Goal: Navigation & Orientation: Find specific page/section

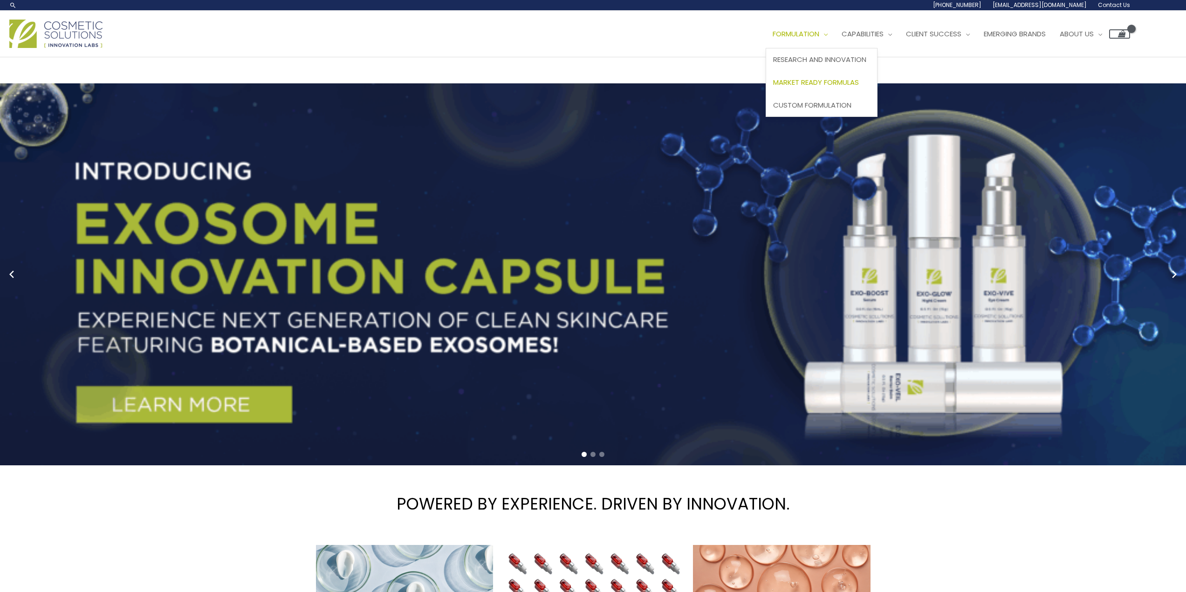
click at [822, 81] on span "Market Ready Formulas" at bounding box center [816, 82] width 86 height 10
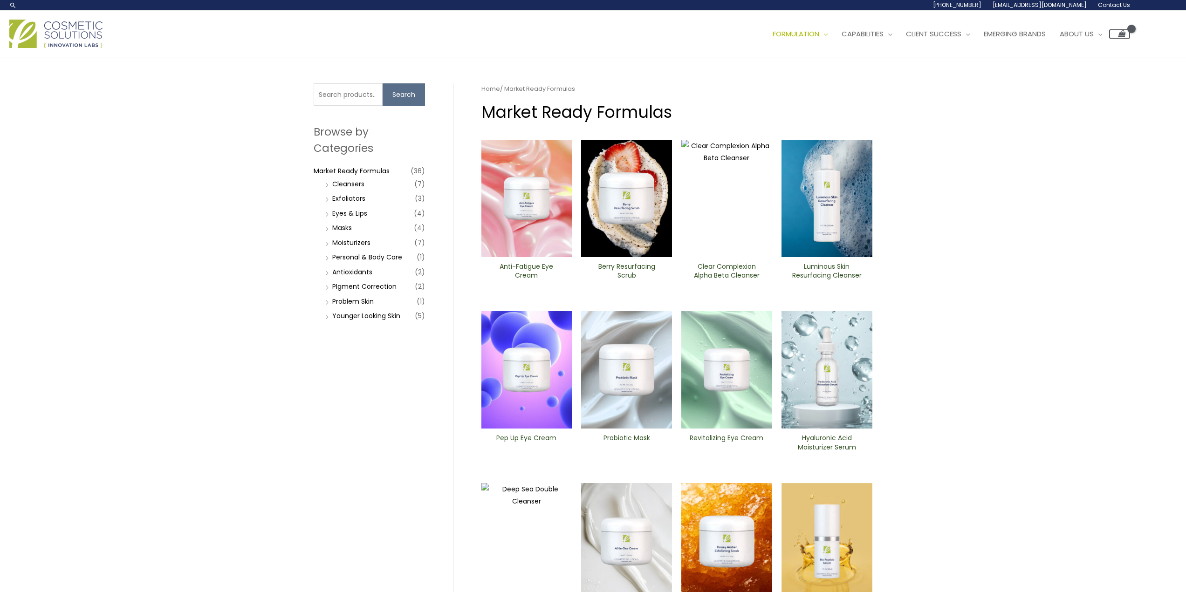
click at [330, 259] on li "Personal & Body Care (1)" at bounding box center [374, 257] width 102 height 13
click at [353, 259] on link "Personal & Body Care" at bounding box center [367, 257] width 70 height 9
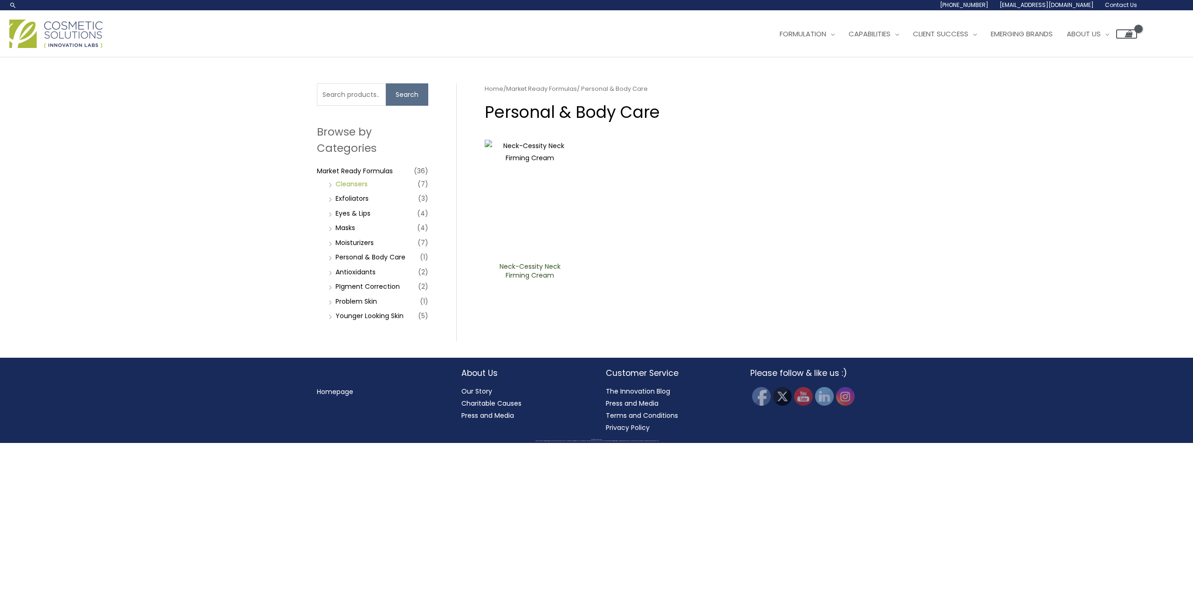
click at [353, 183] on link "Cleansers" at bounding box center [351, 183] width 32 height 9
